Goal: Task Accomplishment & Management: Use online tool/utility

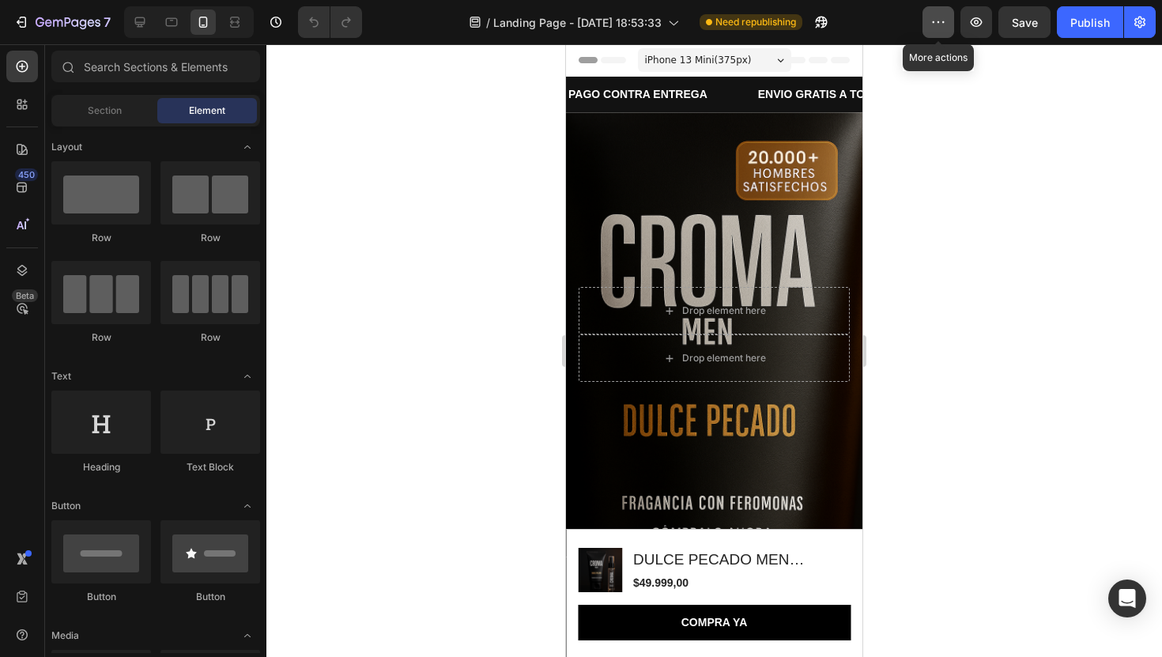
click at [937, 22] on icon "button" at bounding box center [938, 22] width 16 height 16
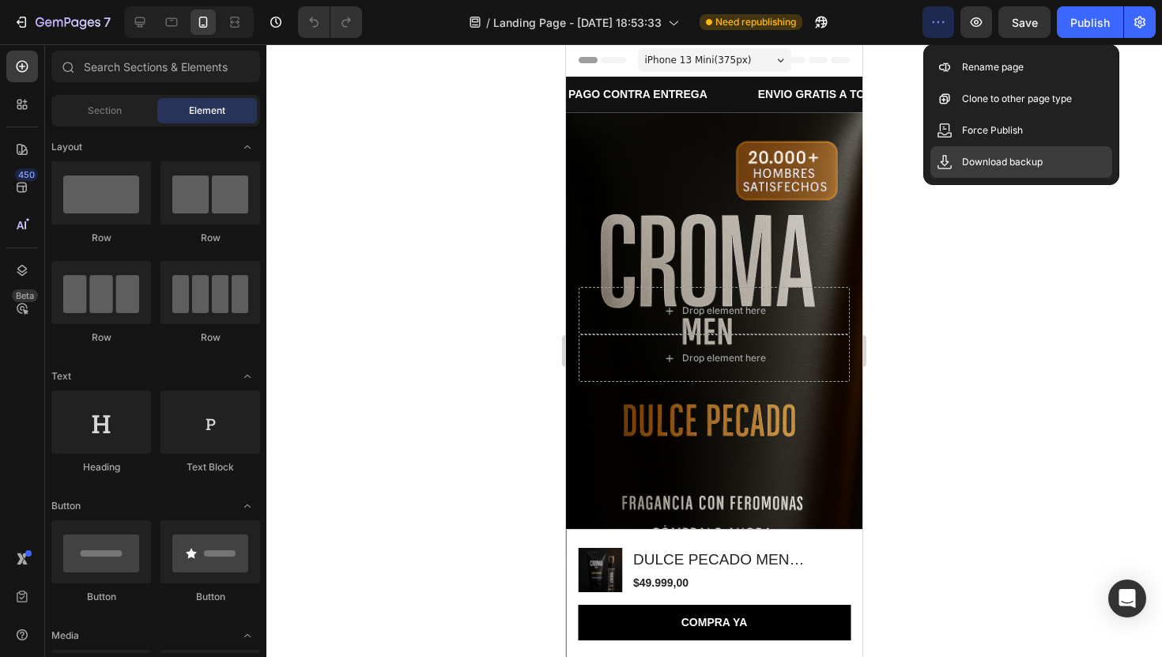
click at [1000, 164] on p "Download backup" at bounding box center [1002, 162] width 81 height 16
click at [1145, 24] on icon "button" at bounding box center [1140, 22] width 16 height 16
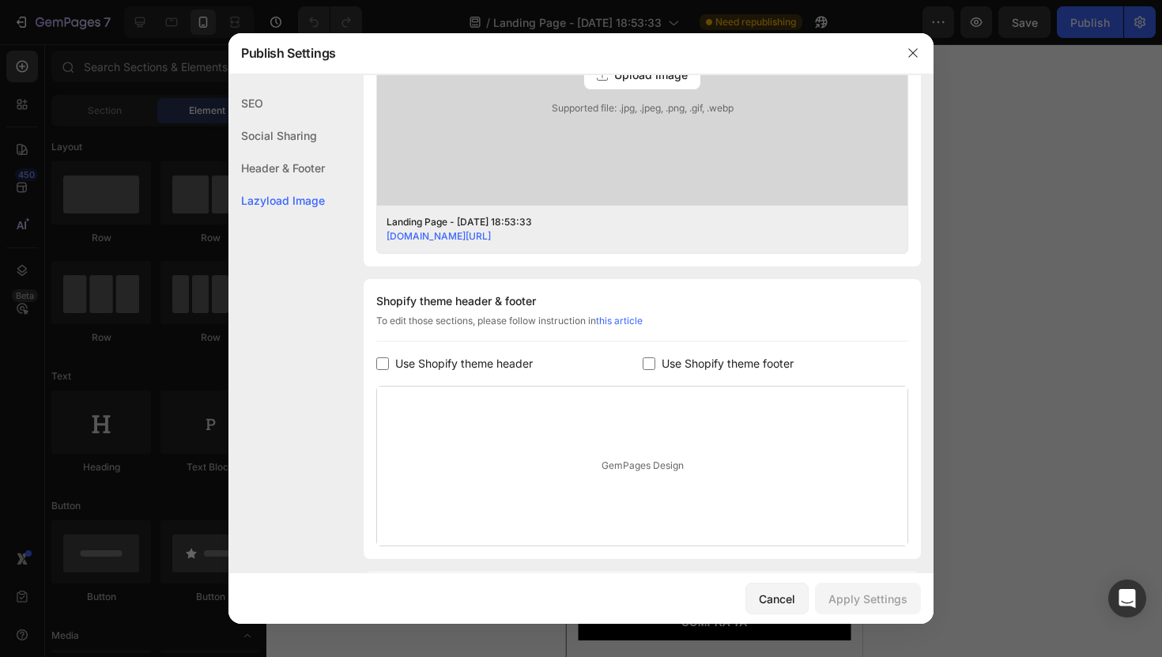
scroll to position [654, 0]
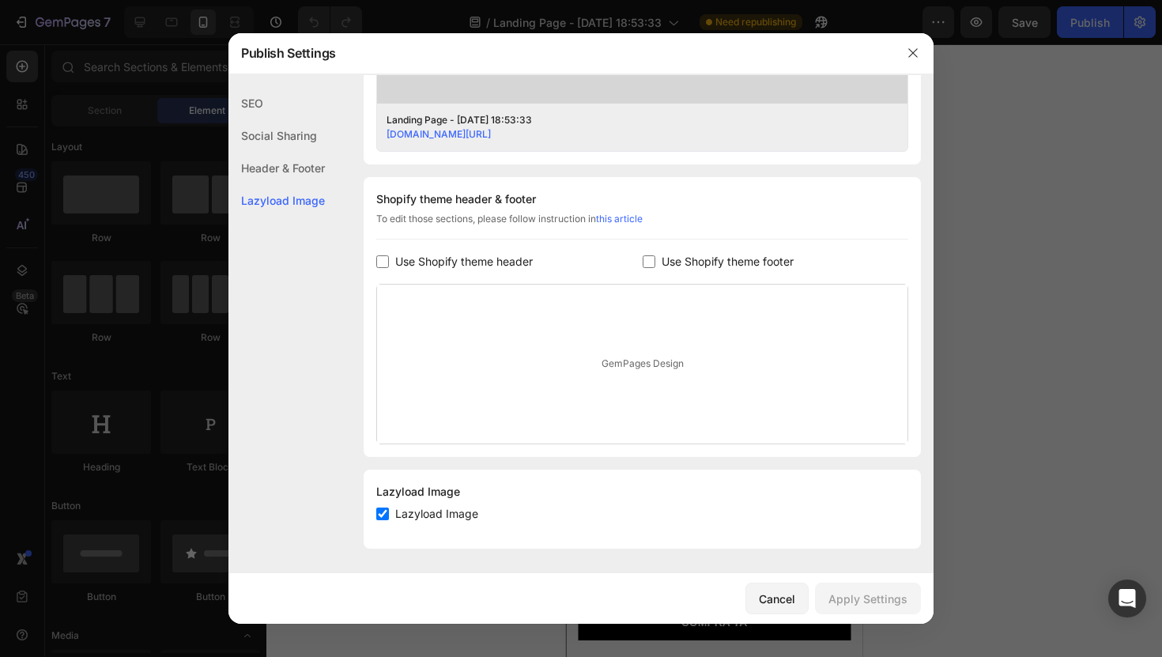
click at [285, 184] on div "Header & Footer" at bounding box center [276, 200] width 96 height 32
click at [287, 152] on div "Social Sharing" at bounding box center [276, 168] width 96 height 32
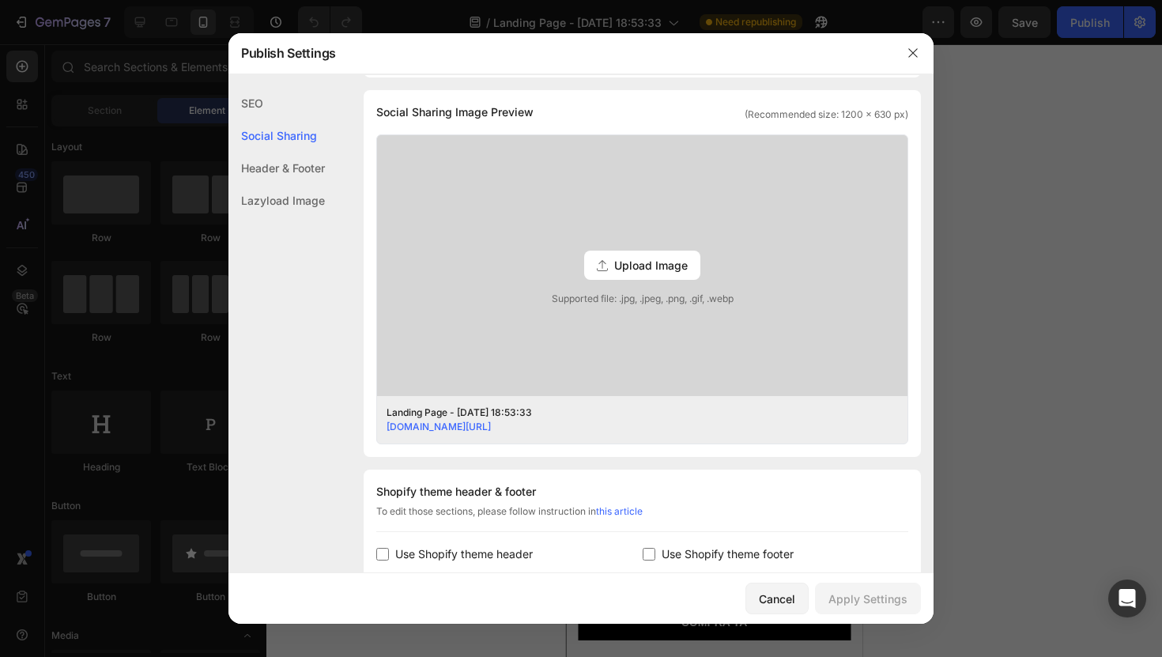
click at [285, 127] on div "Social Sharing" at bounding box center [276, 135] width 96 height 32
click at [271, 119] on div "SEO" at bounding box center [276, 135] width 96 height 32
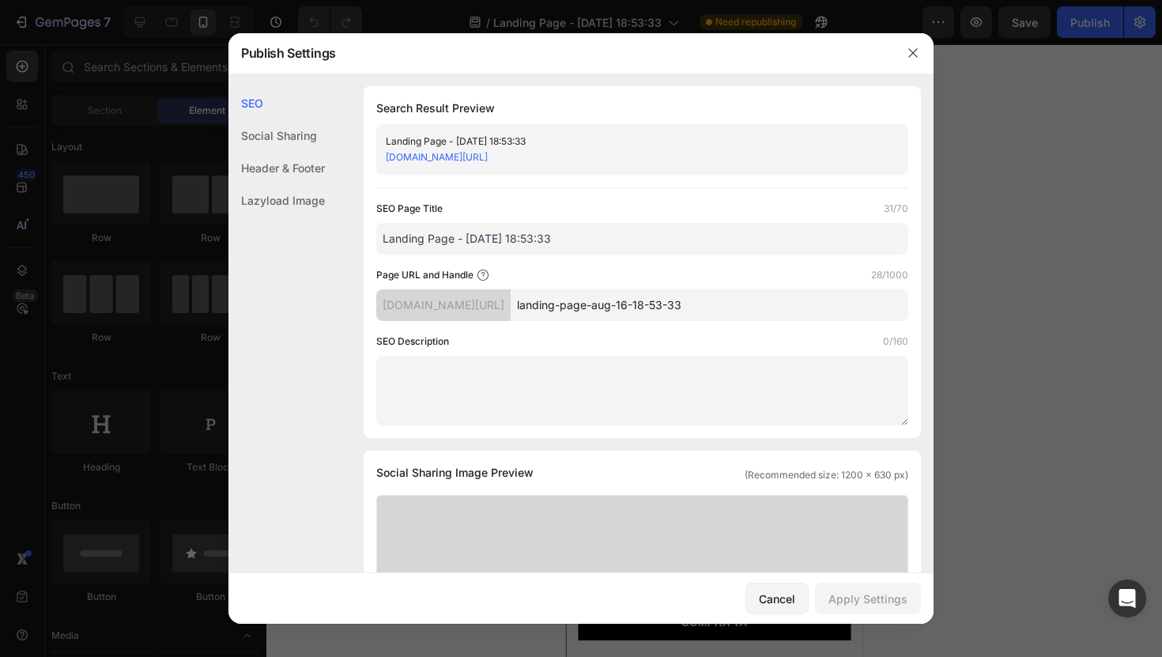
scroll to position [0, 0]
click at [903, 51] on button "button" at bounding box center [912, 52] width 25 height 25
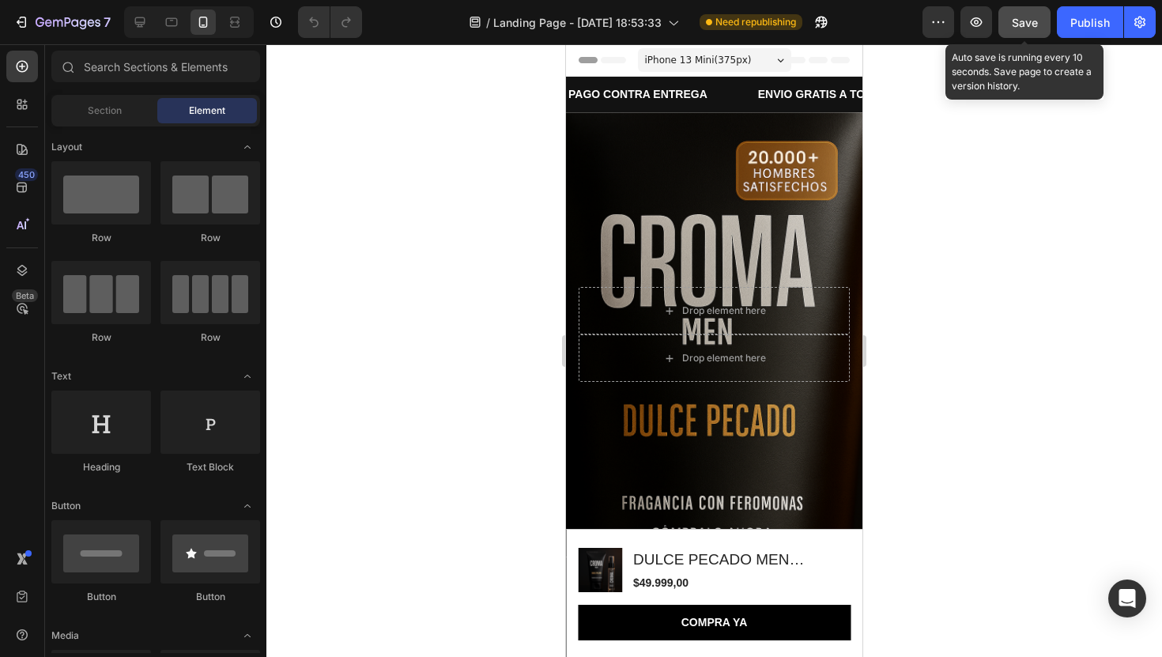
click at [1031, 21] on span "Save" at bounding box center [1025, 22] width 26 height 13
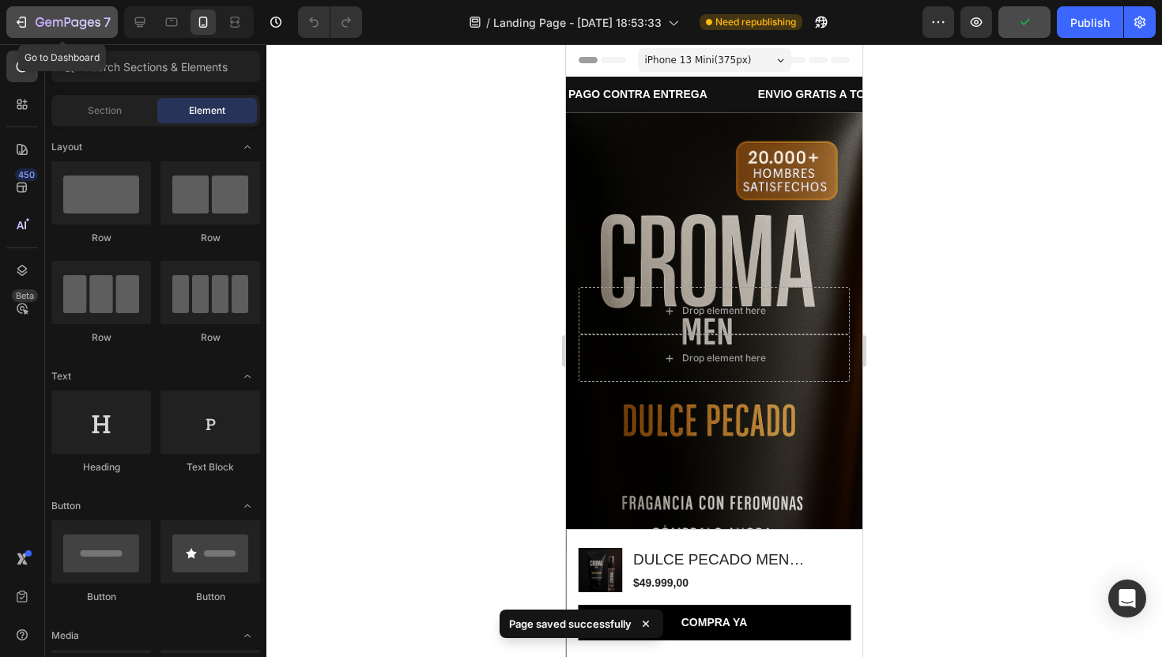
click at [47, 13] on div "7" at bounding box center [73, 22] width 75 height 19
